Goal: Navigation & Orientation: Find specific page/section

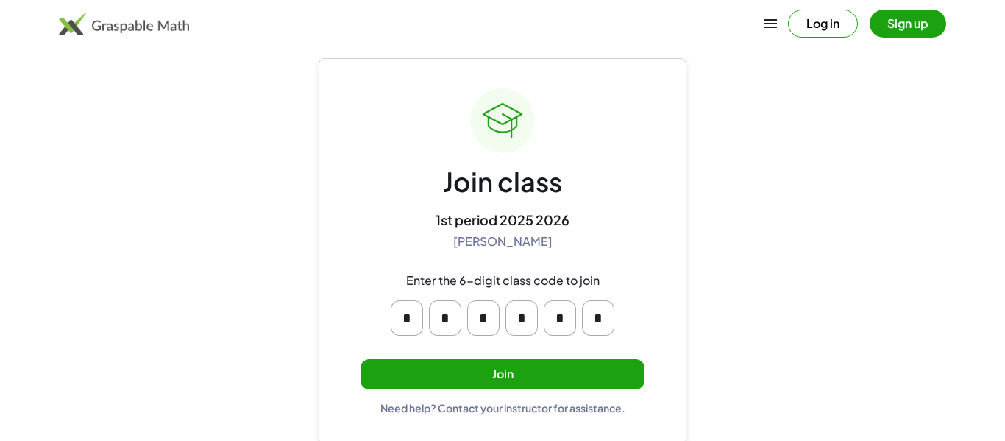
scroll to position [28, 0]
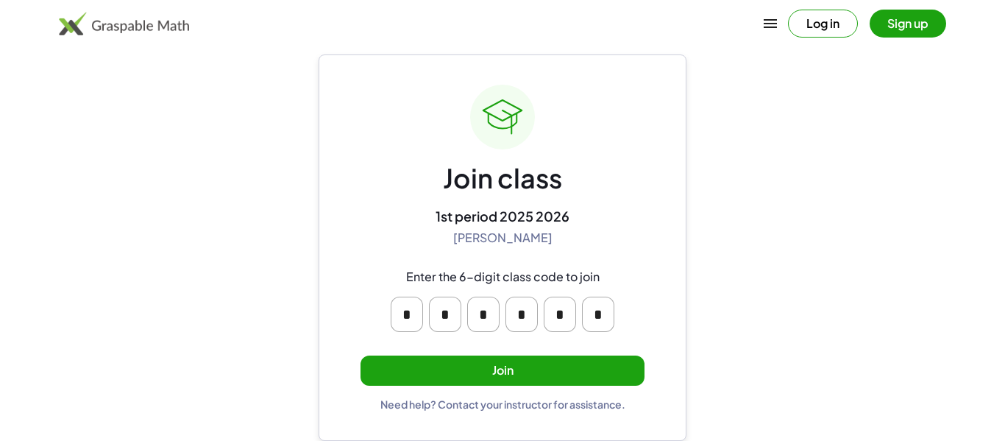
click at [444, 376] on button "Join" at bounding box center [503, 370] width 284 height 30
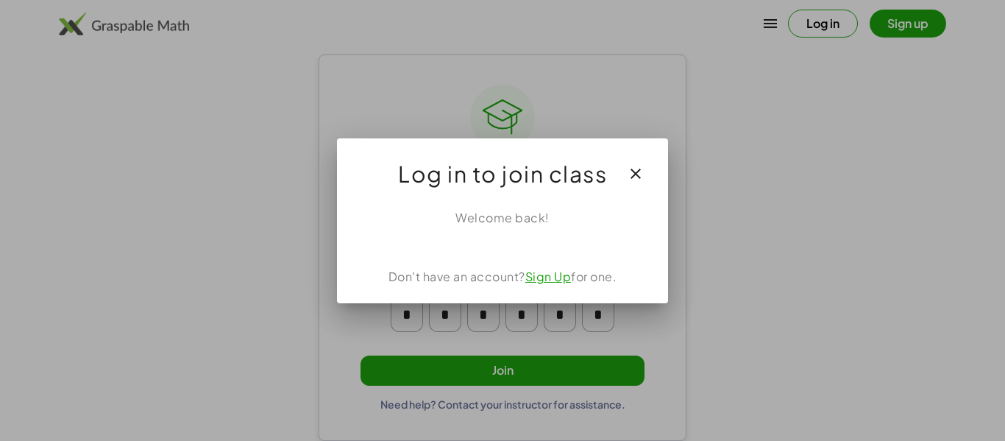
scroll to position [0, 0]
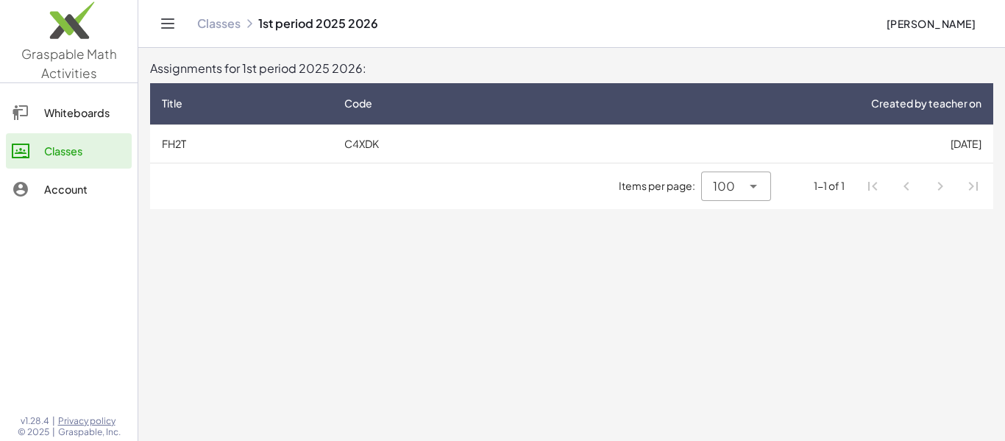
click at [48, 121] on link "Whiteboards" at bounding box center [69, 112] width 126 height 35
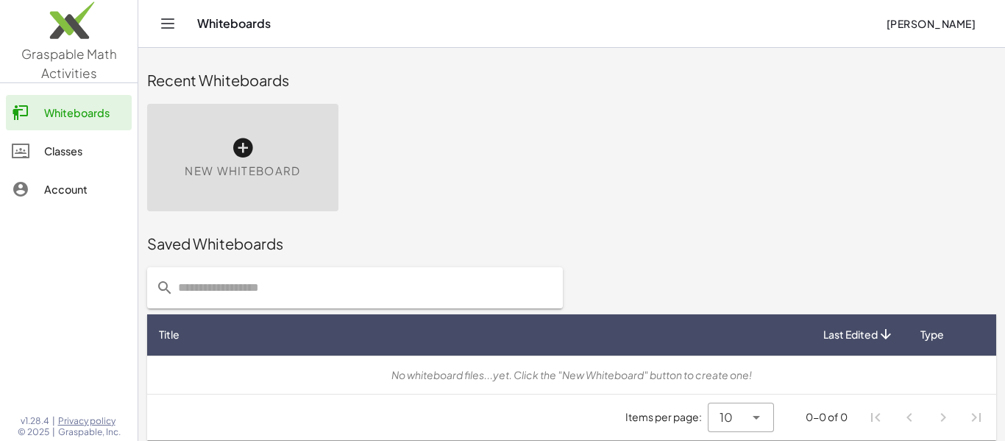
click at [65, 148] on div "Classes" at bounding box center [85, 151] width 82 height 18
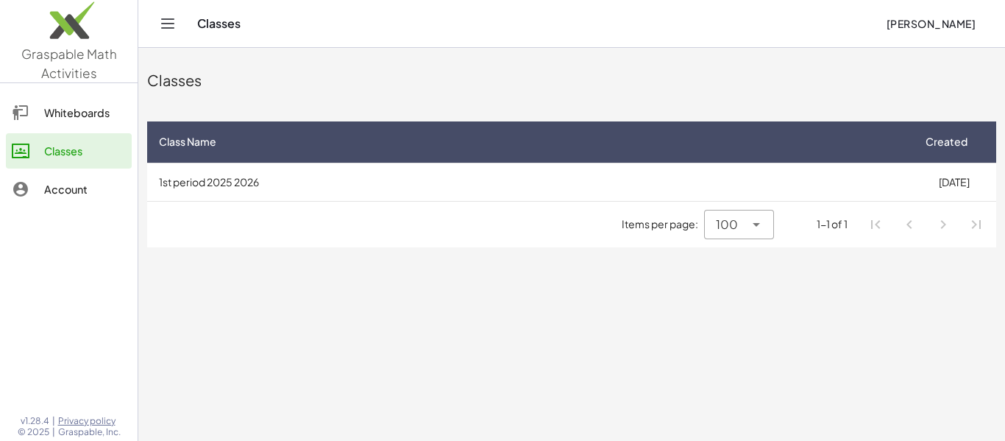
click at [205, 210] on div "Items per page: 100 *** 1-1 of 1" at bounding box center [571, 225] width 849 height 46
click at [88, 118] on div "Whiteboards" at bounding box center [85, 113] width 82 height 18
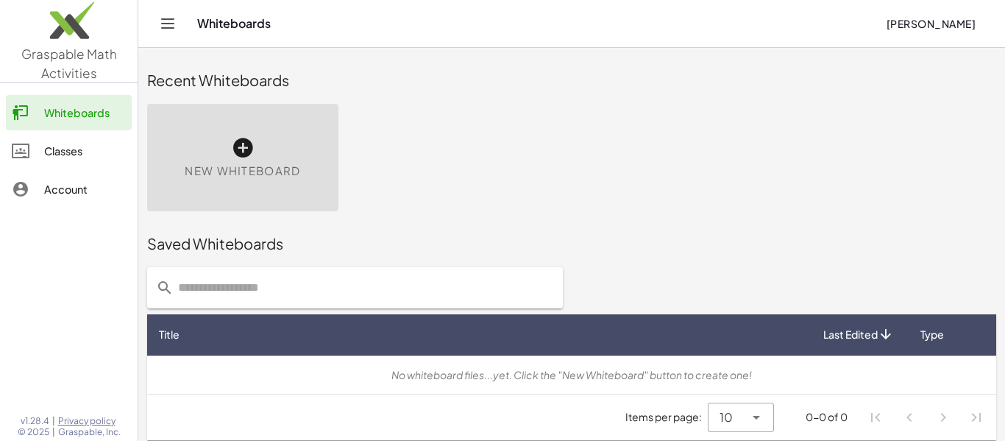
scroll to position [8, 0]
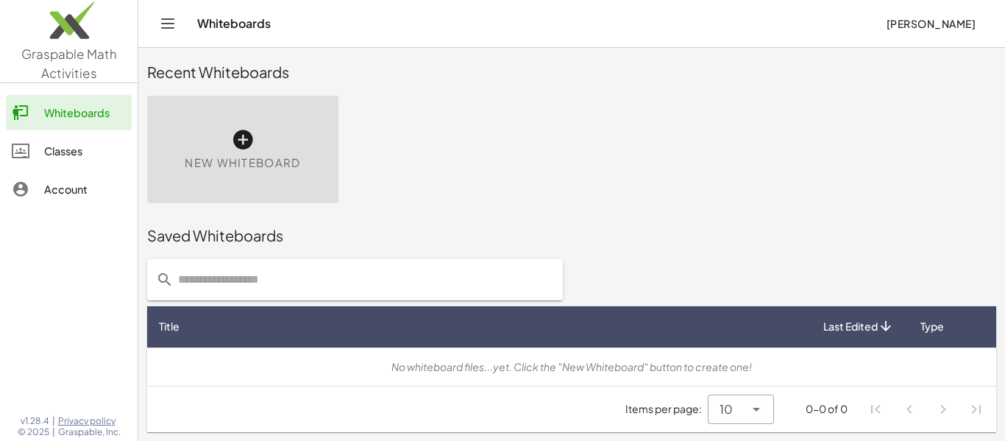
click at [65, 114] on div "Whiteboards" at bounding box center [85, 113] width 82 height 18
click at [80, 144] on div "Classes" at bounding box center [85, 151] width 82 height 18
